Goal: Information Seeking & Learning: Learn about a topic

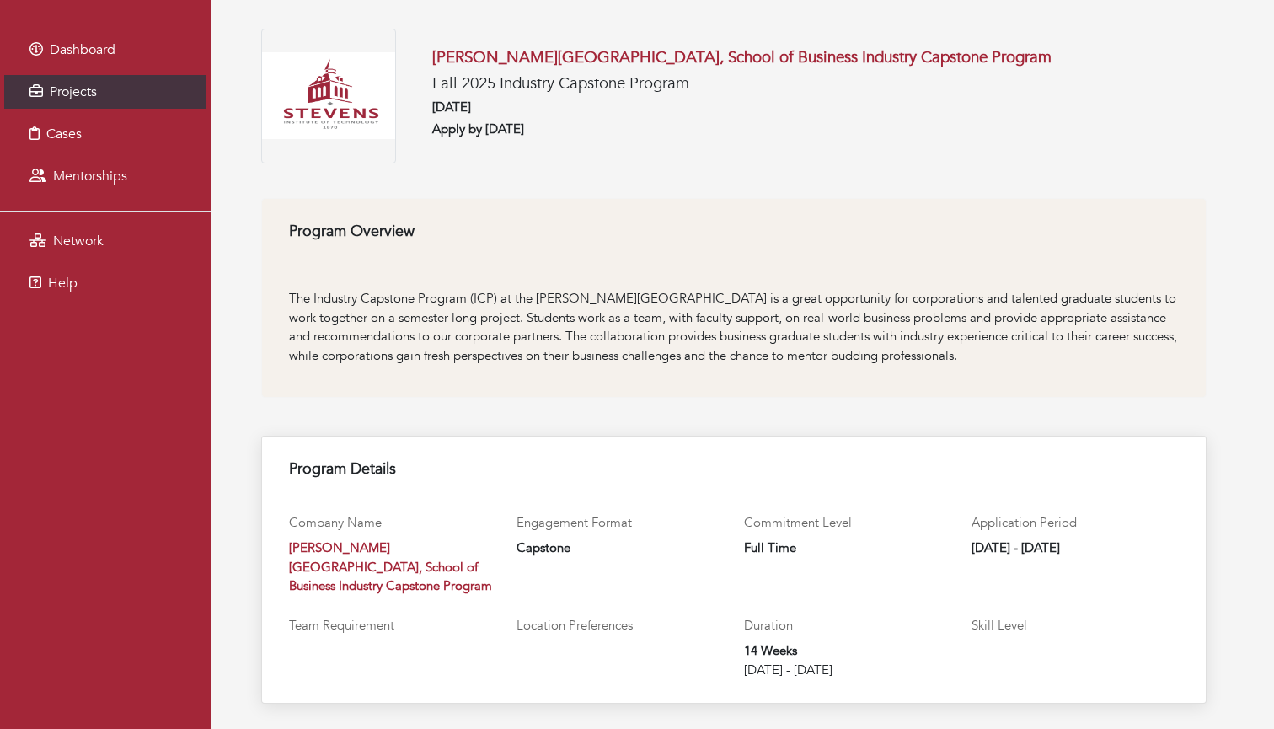
scroll to position [46, 0]
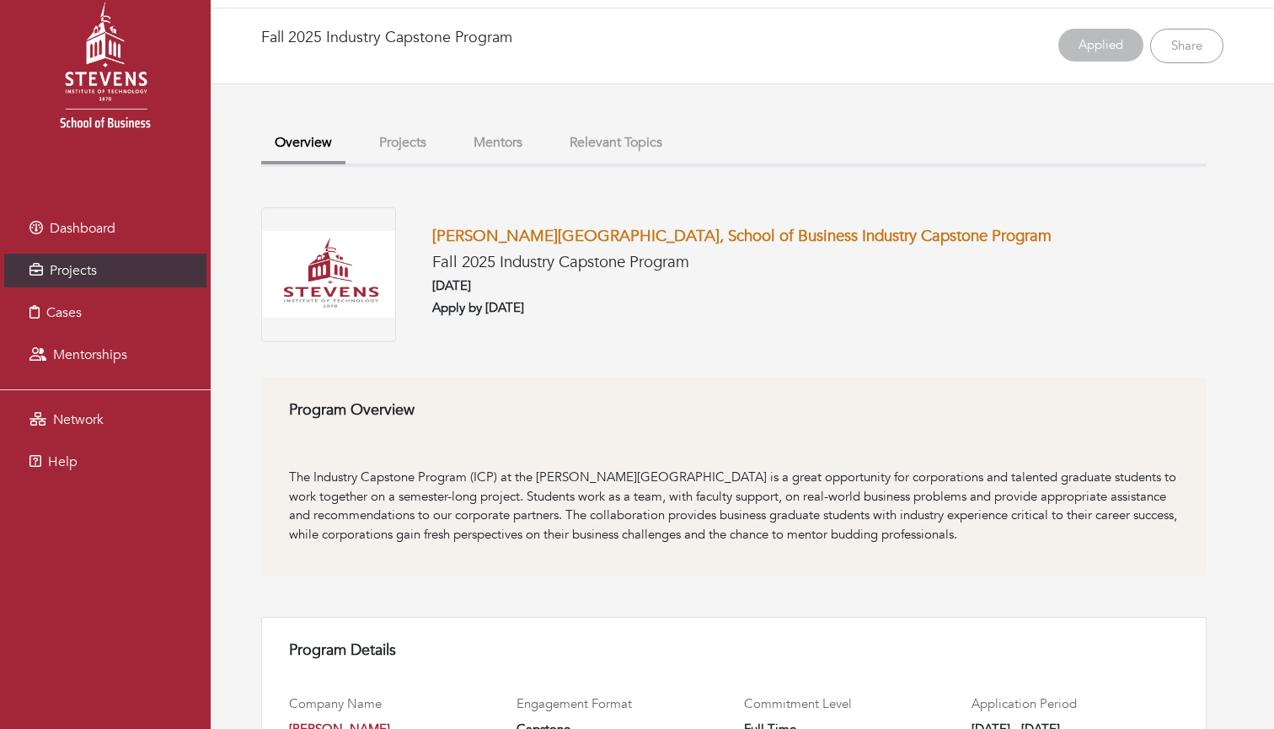
click at [579, 227] on link "[PERSON_NAME][GEOGRAPHIC_DATA], School of Business Industry Capstone Program" at bounding box center [741, 236] width 619 height 22
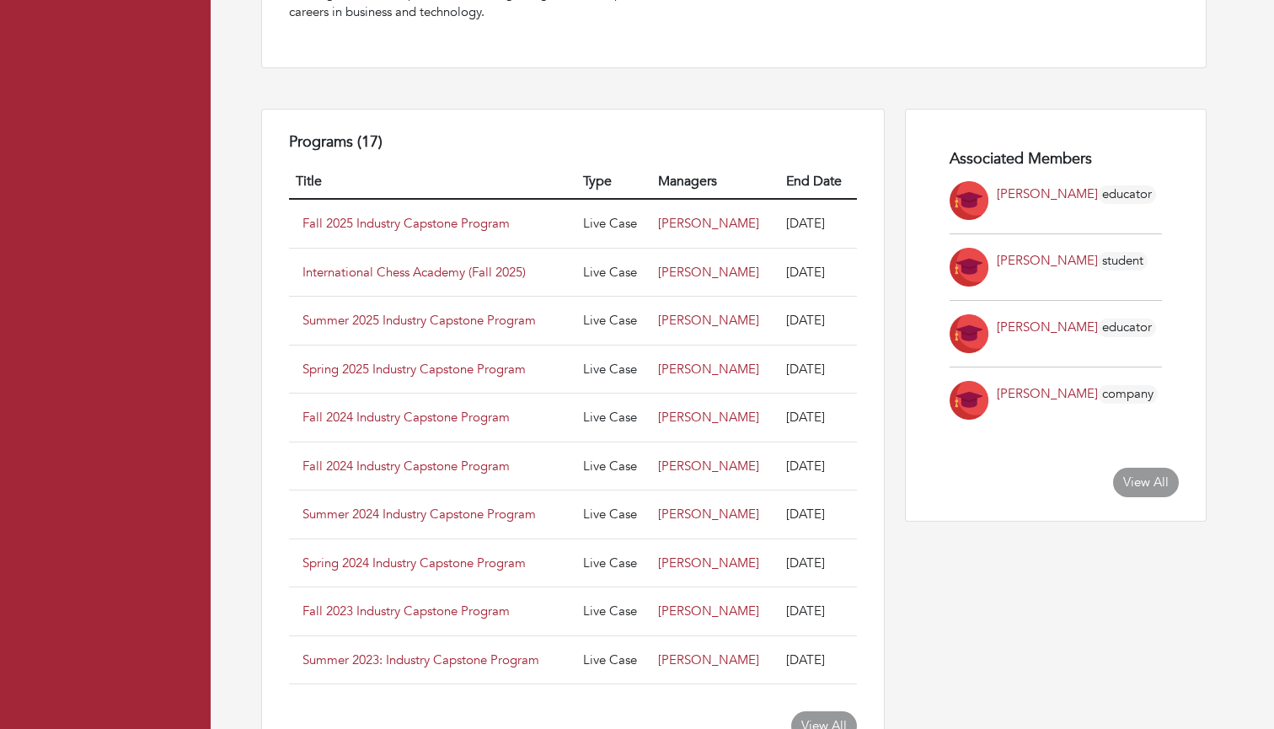
scroll to position [881, 0]
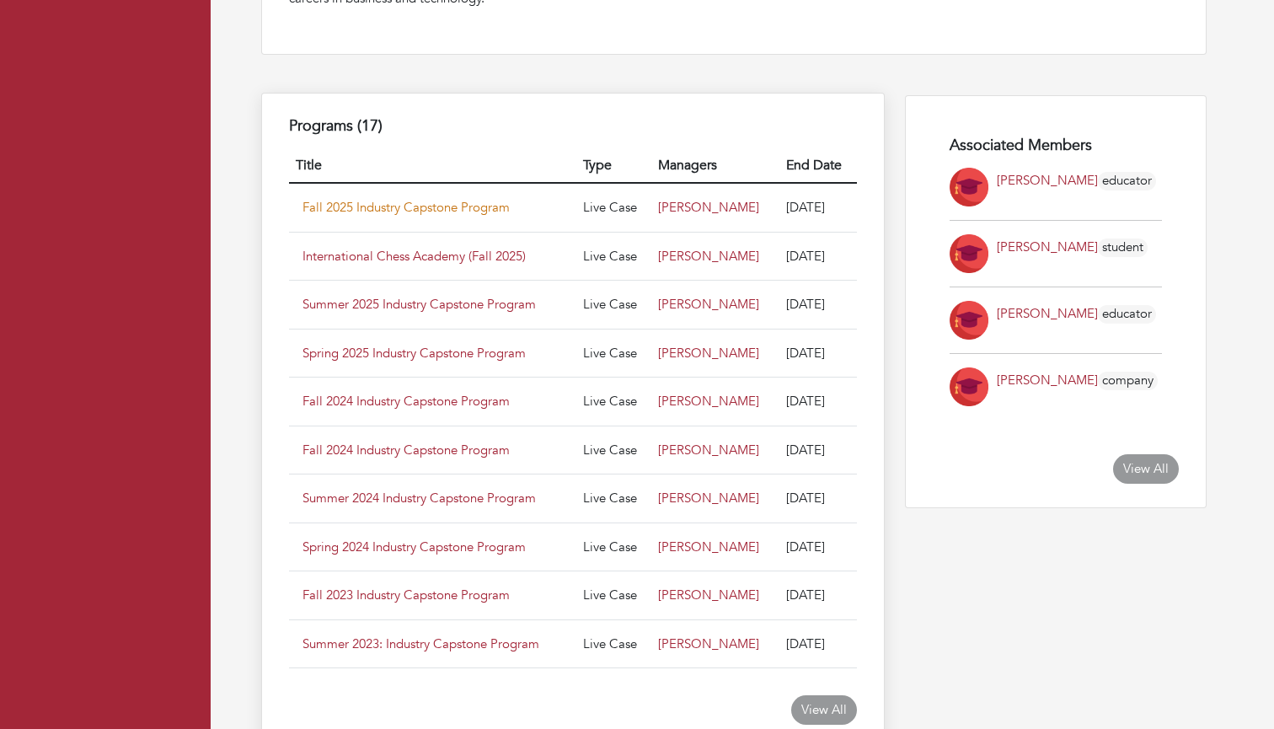
click at [413, 211] on link "Fall 2025 Industry Capstone Program" at bounding box center [405, 207] width 207 height 17
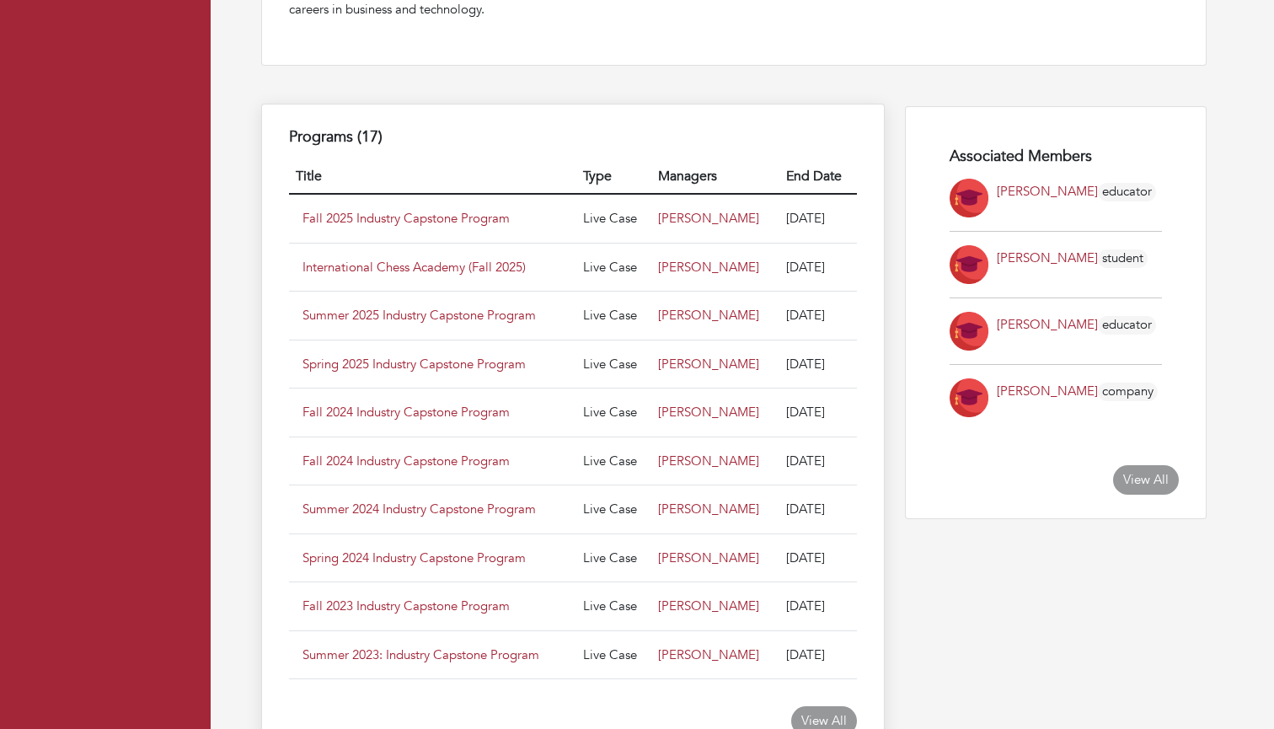
scroll to position [801, 0]
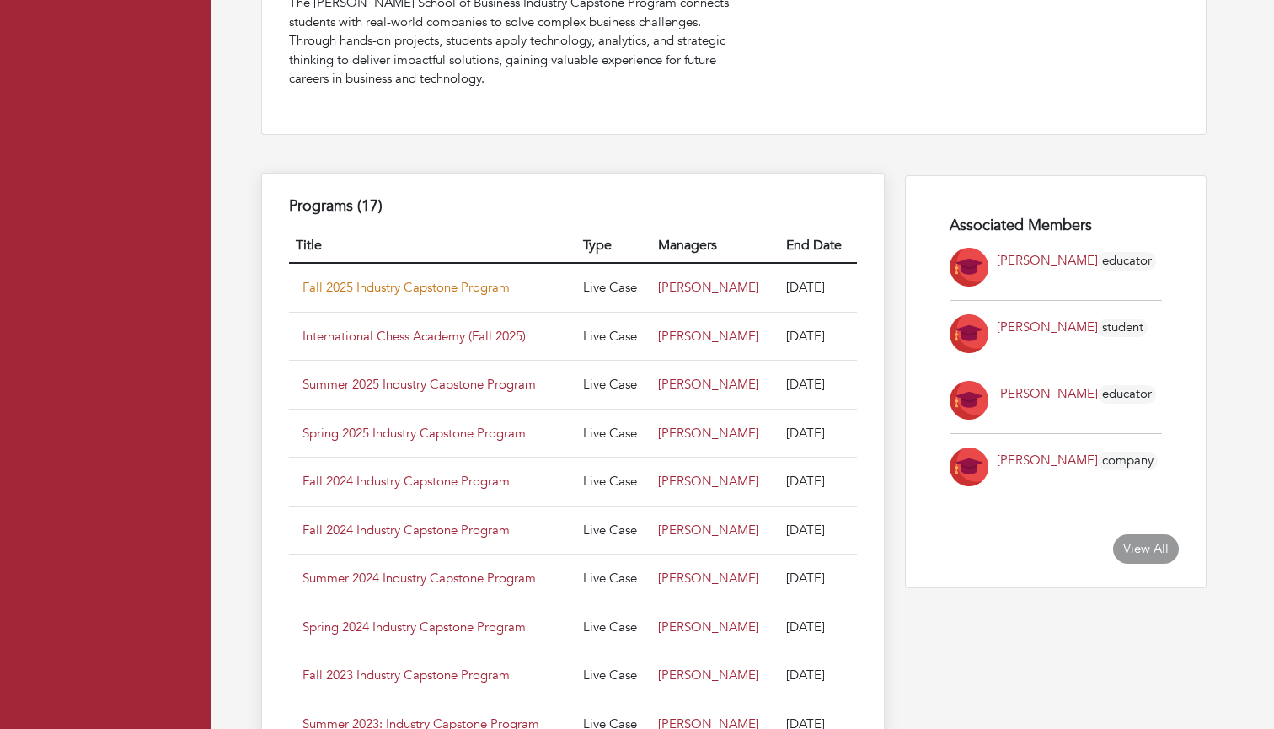
click at [440, 285] on link "Fall 2025 Industry Capstone Program" at bounding box center [405, 287] width 207 height 17
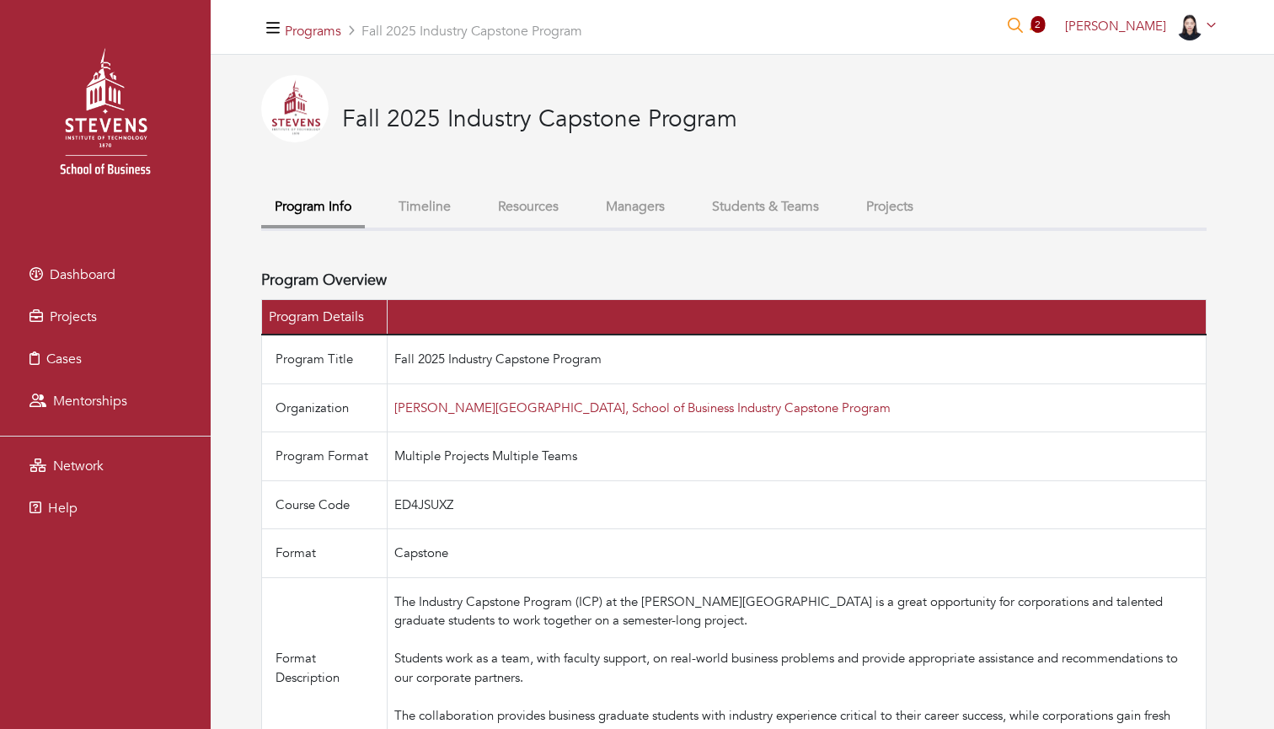
click at [924, 195] on button "Projects" at bounding box center [890, 207] width 74 height 36
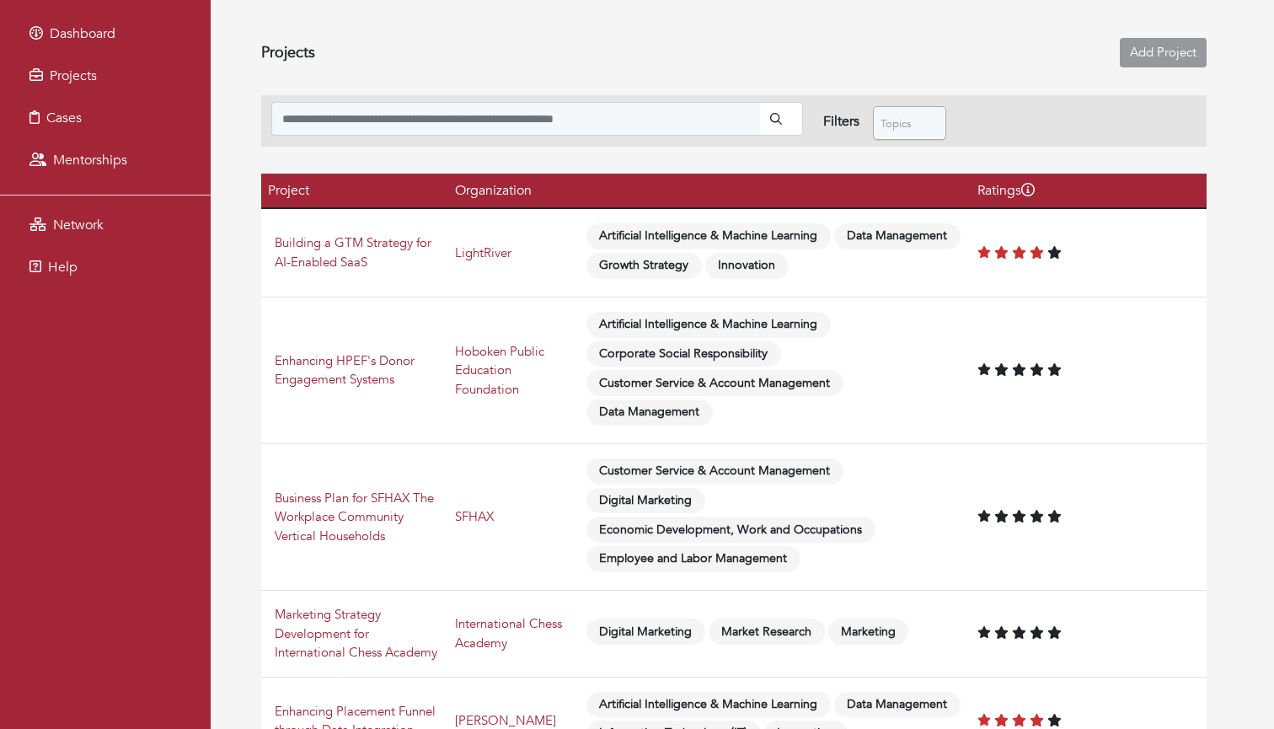
scroll to position [377, 0]
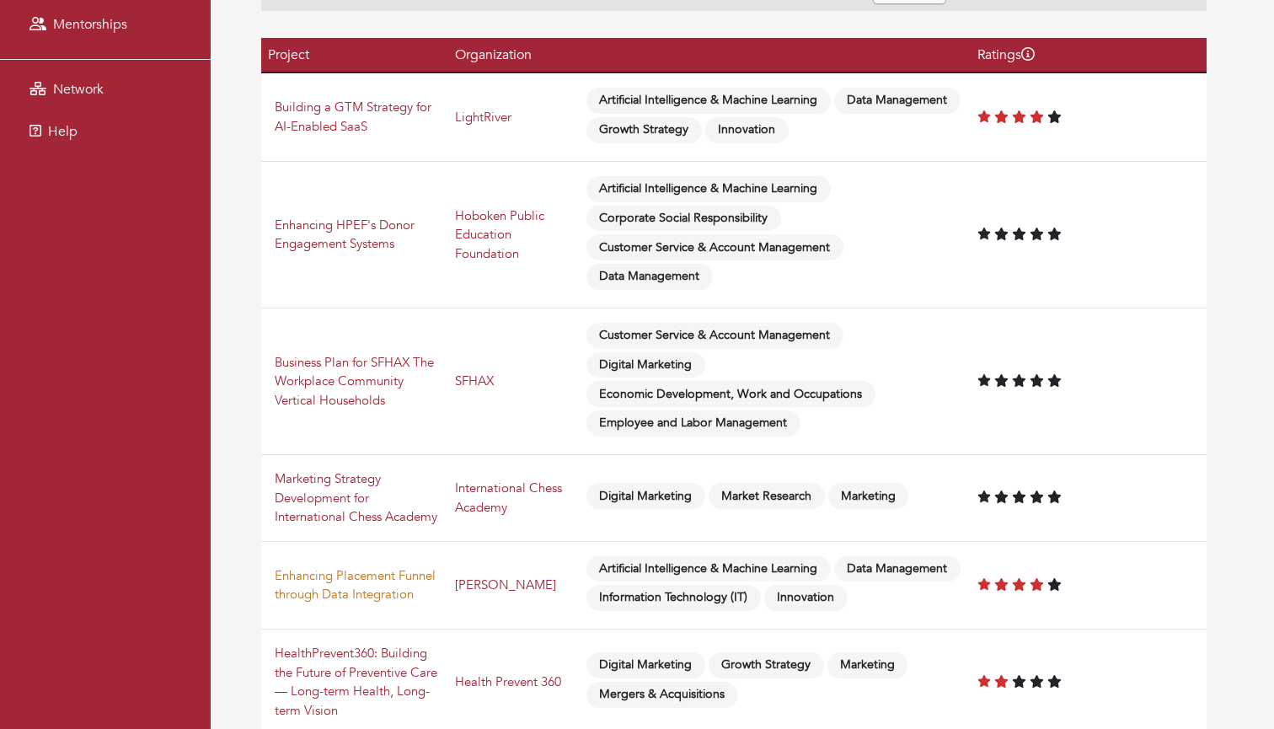
click at [416, 593] on link "Enhancing Placement Funnel through Data Integration" at bounding box center [355, 585] width 161 height 36
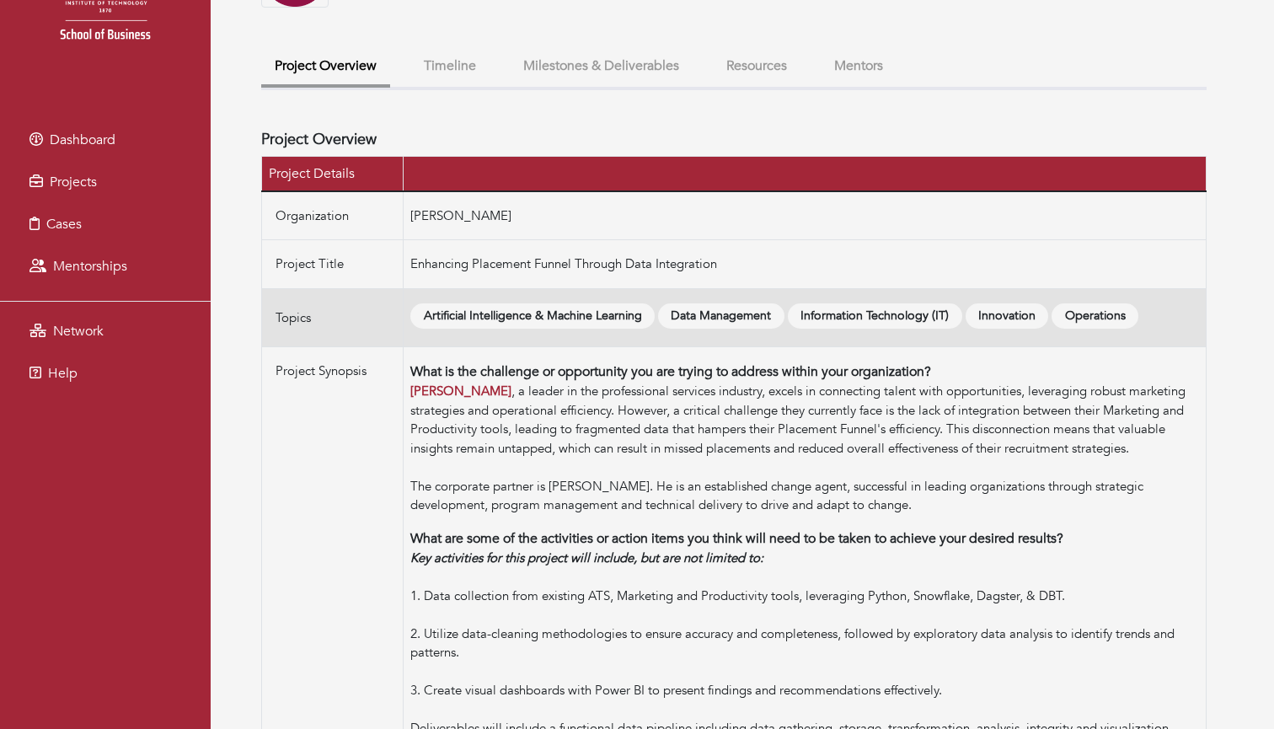
scroll to position [143, 0]
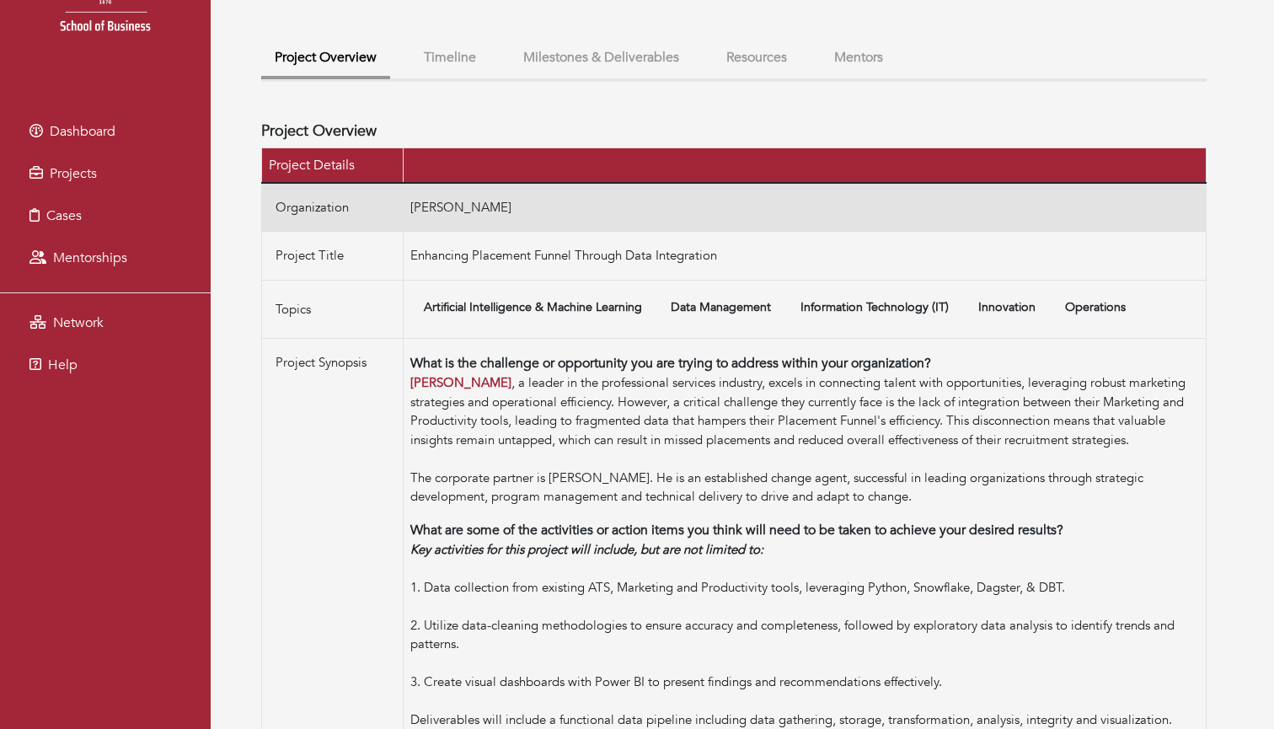
drag, startPoint x: 502, startPoint y: 206, endPoint x: 411, endPoint y: 205, distance: 91.0
click at [411, 205] on td "[PERSON_NAME]" at bounding box center [805, 207] width 803 height 49
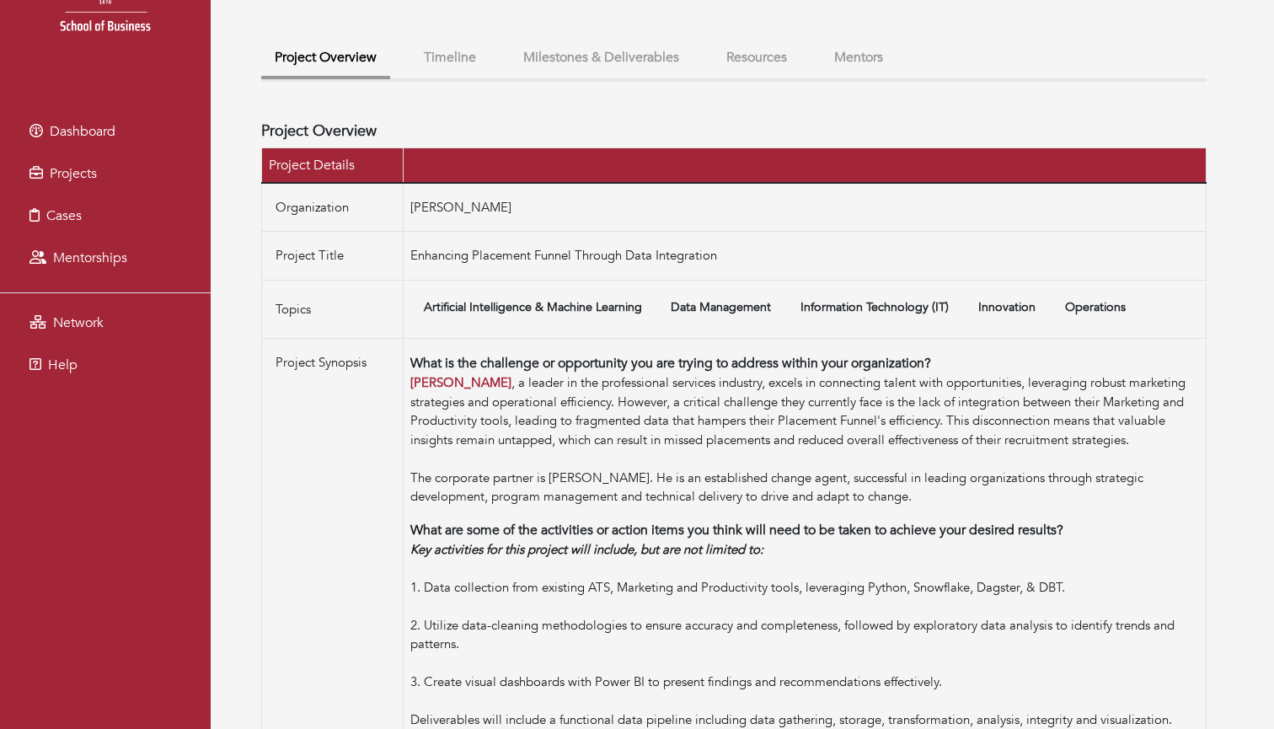
copy td "[PERSON_NAME]"
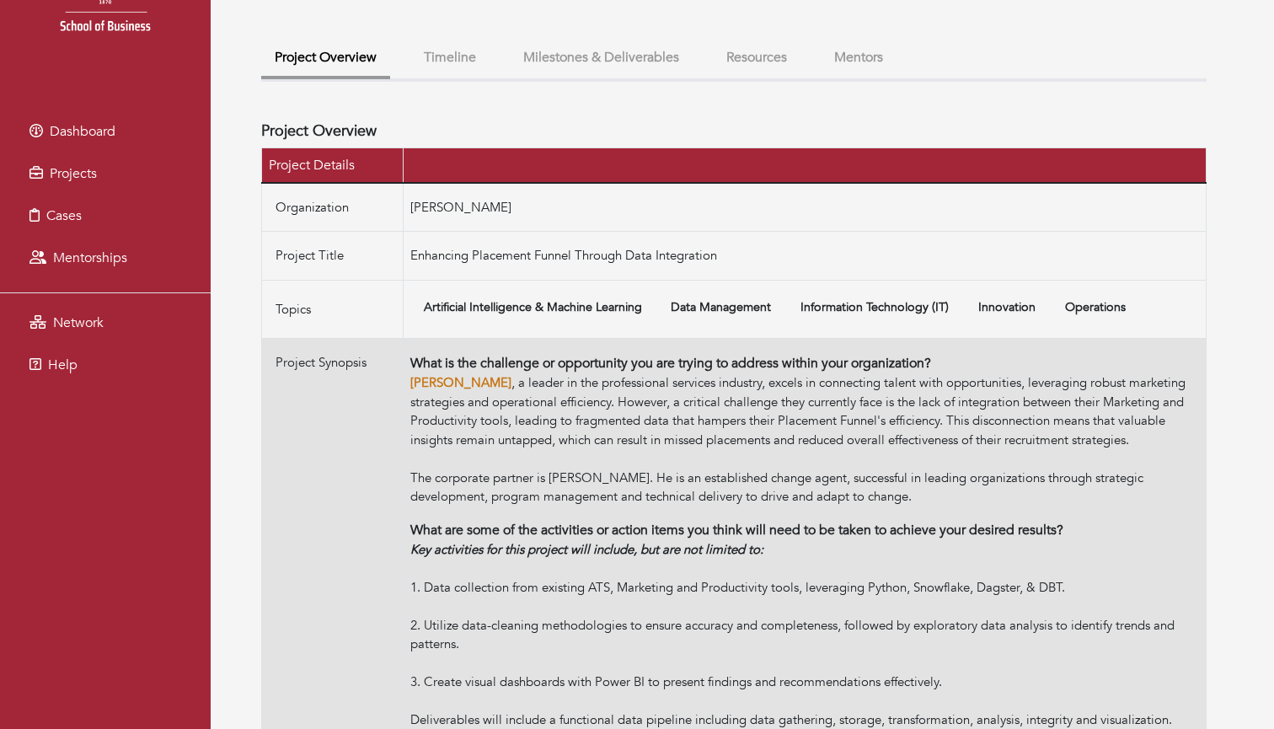
click at [452, 381] on strong "[PERSON_NAME]" at bounding box center [460, 382] width 101 height 17
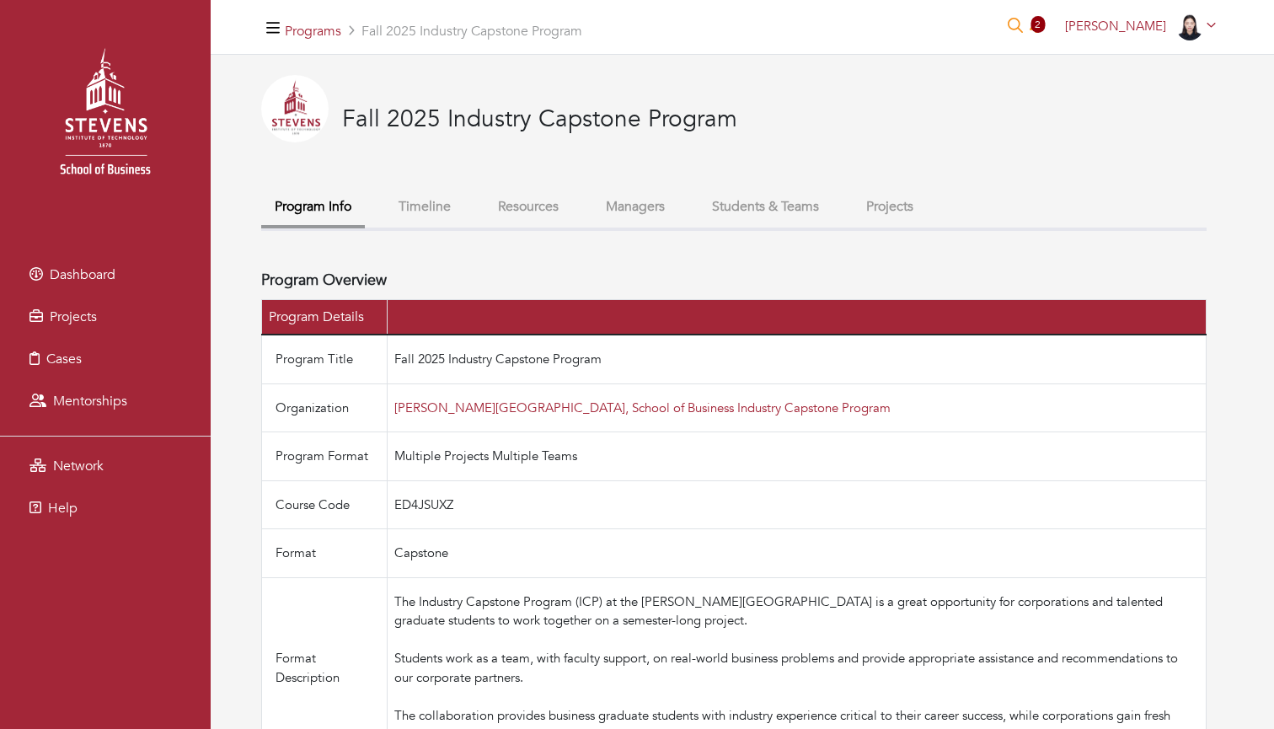
click at [909, 206] on button "Projects" at bounding box center [890, 207] width 74 height 36
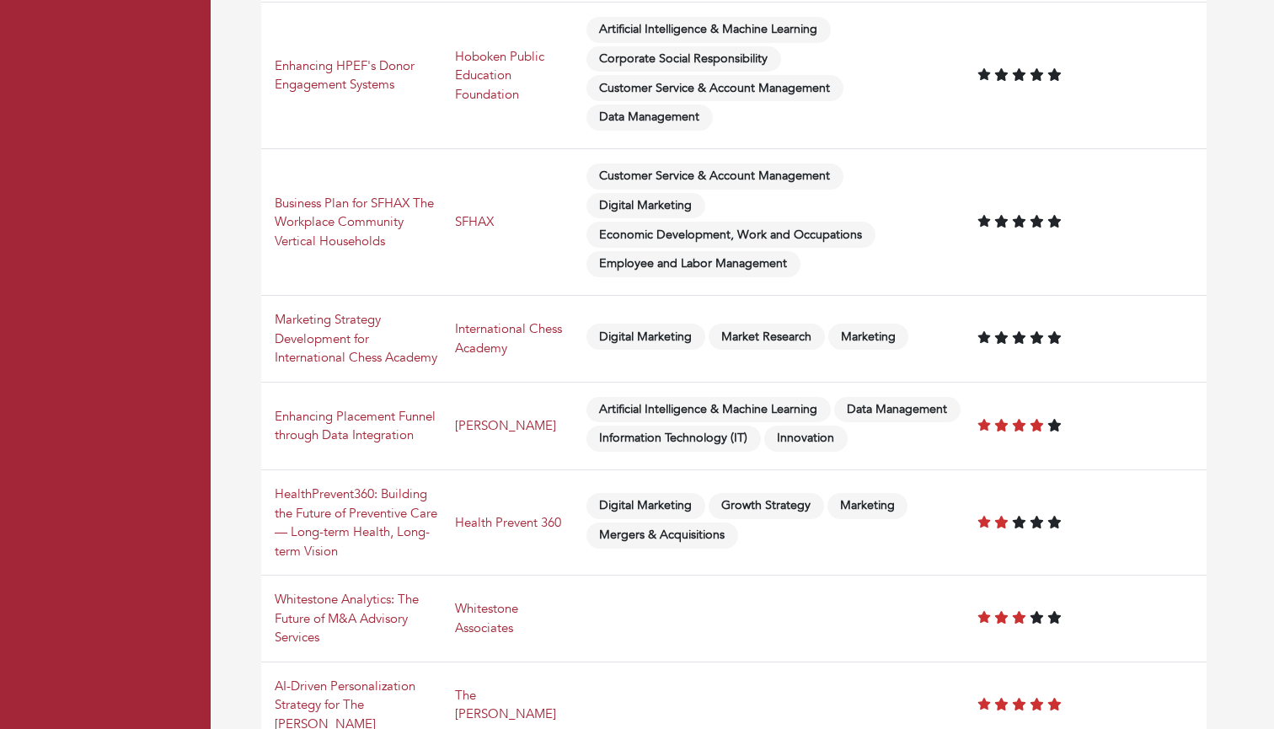
scroll to position [535, 0]
click at [415, 679] on link "AI-Driven Personalization Strategy for The [PERSON_NAME]" at bounding box center [345, 705] width 141 height 55
